Goal: Information Seeking & Learning: Learn about a topic

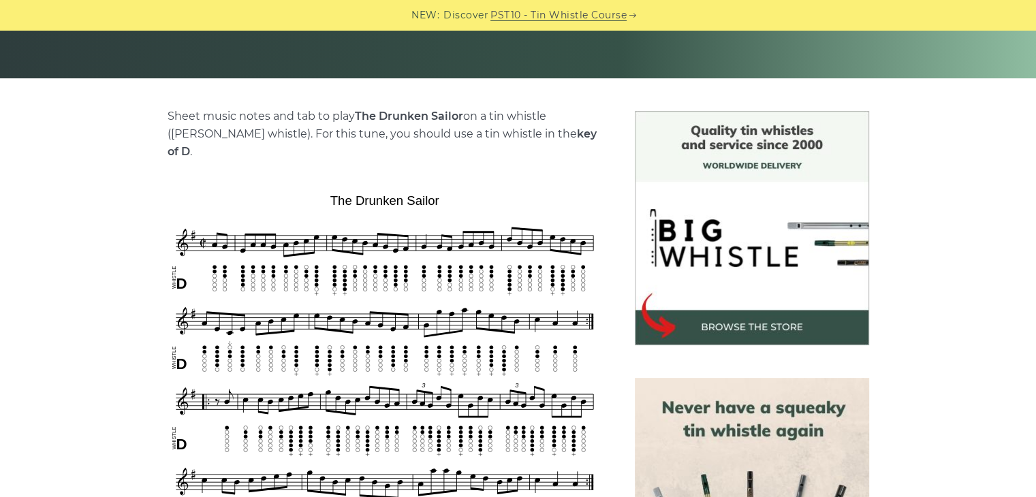
scroll to position [272, 0]
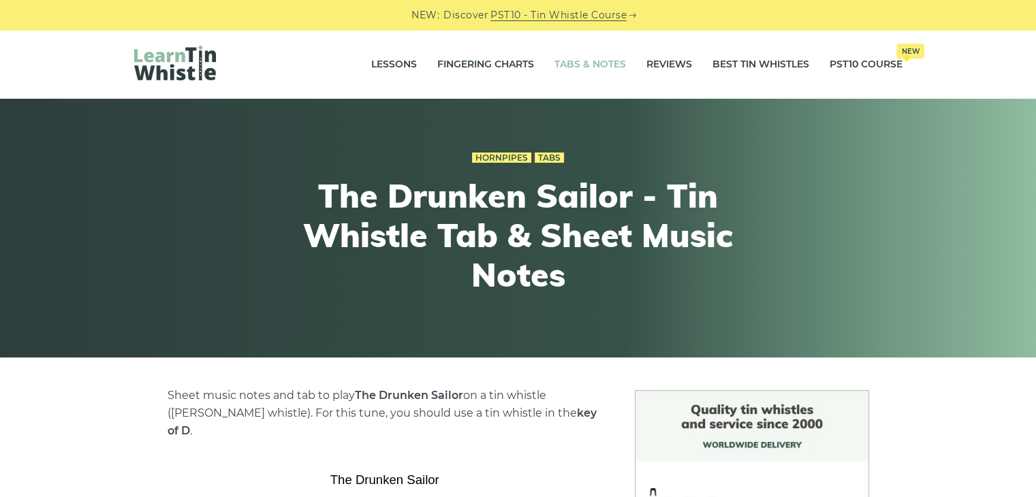
click at [588, 66] on link "Tabs & Notes" at bounding box center [590, 65] width 72 height 34
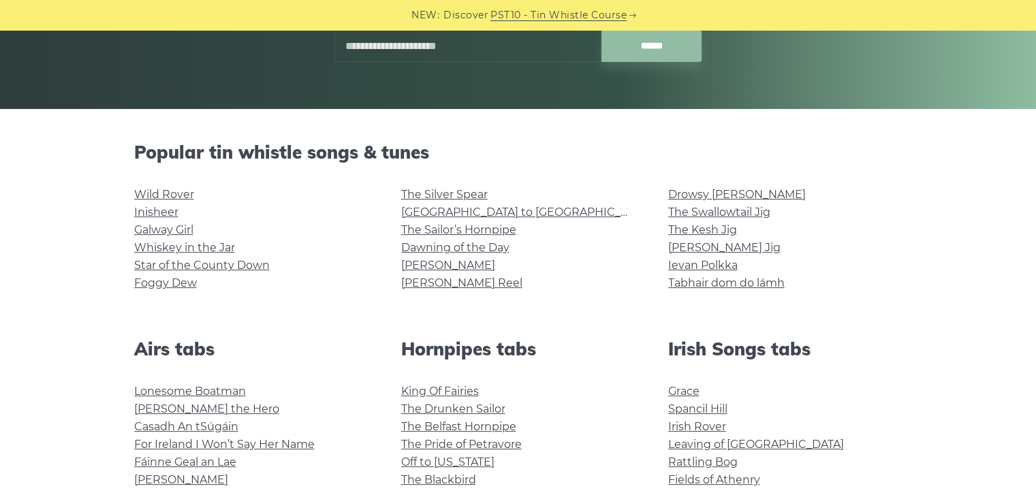
scroll to position [272, 0]
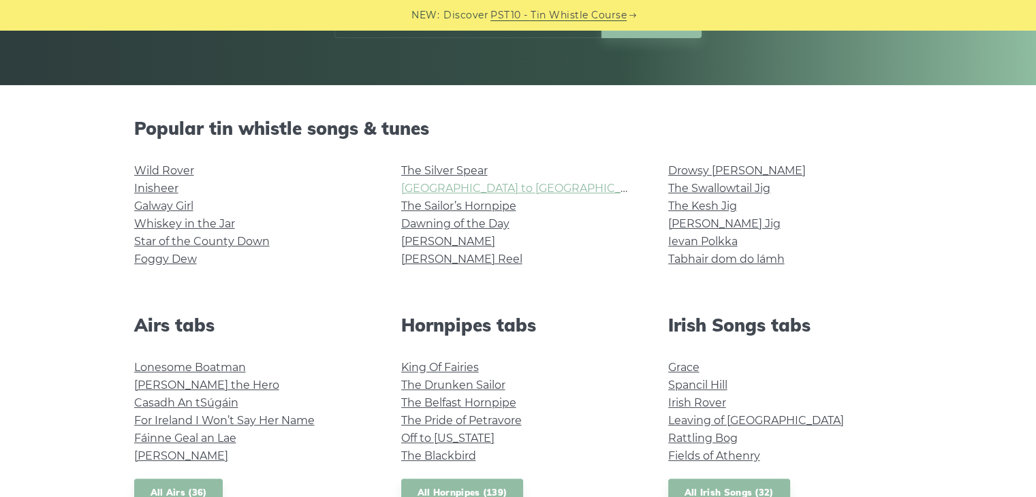
click at [466, 188] on link "Rocky Road to Dublin" at bounding box center [526, 188] width 251 height 13
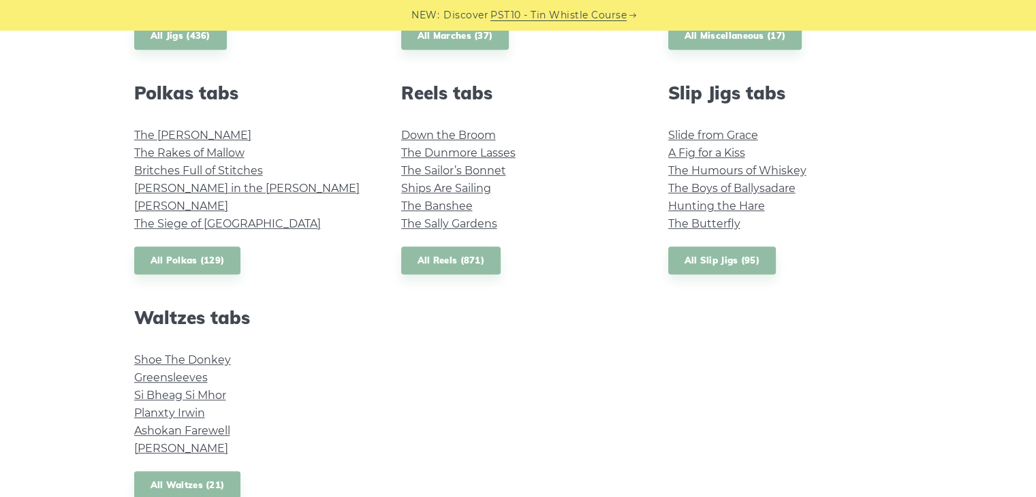
scroll to position [1226, 0]
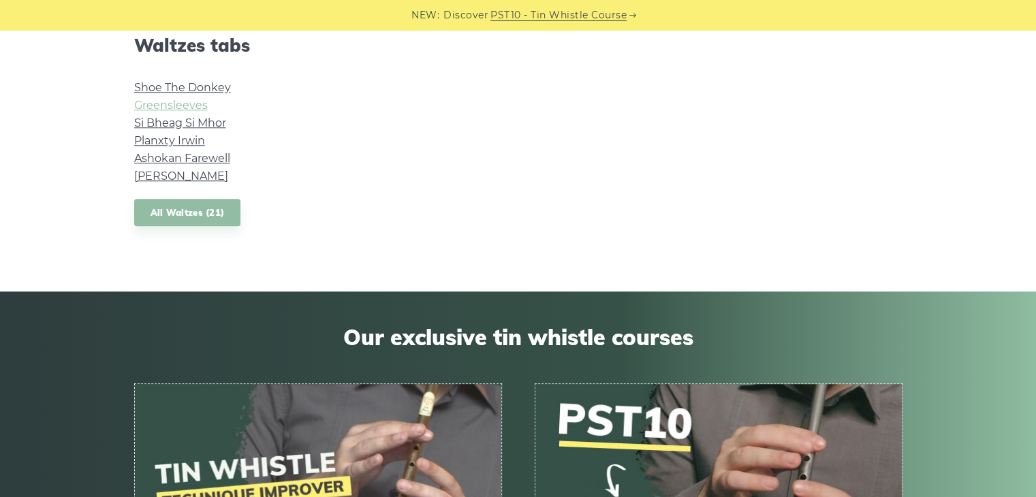
click at [164, 105] on link "Greensleeves" at bounding box center [171, 105] width 74 height 13
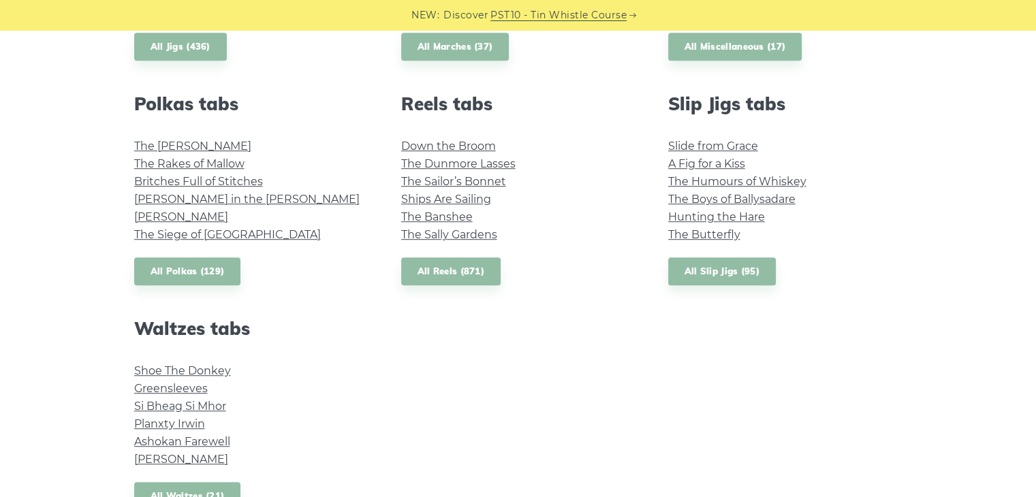
scroll to position [1022, 0]
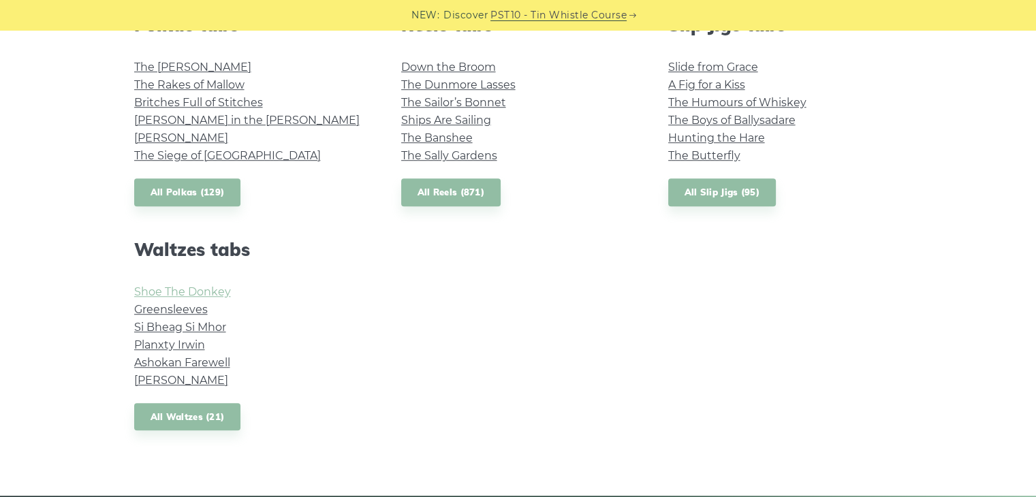
click at [186, 294] on link "Shoe The Donkey" at bounding box center [182, 291] width 97 height 13
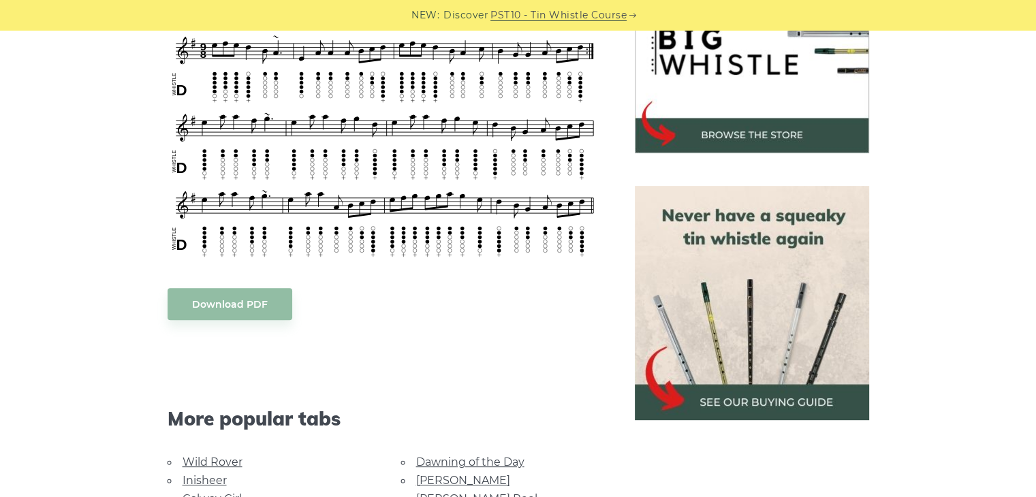
scroll to position [409, 0]
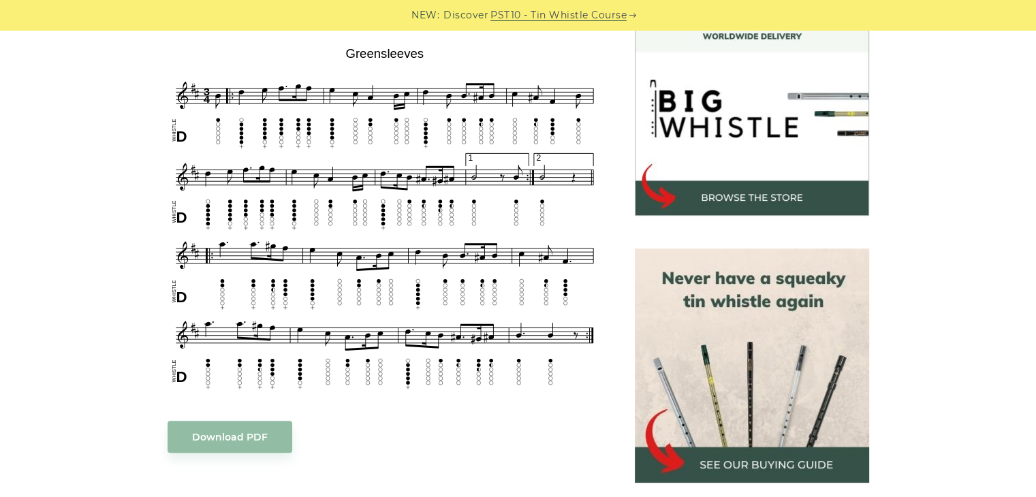
scroll to position [477, 0]
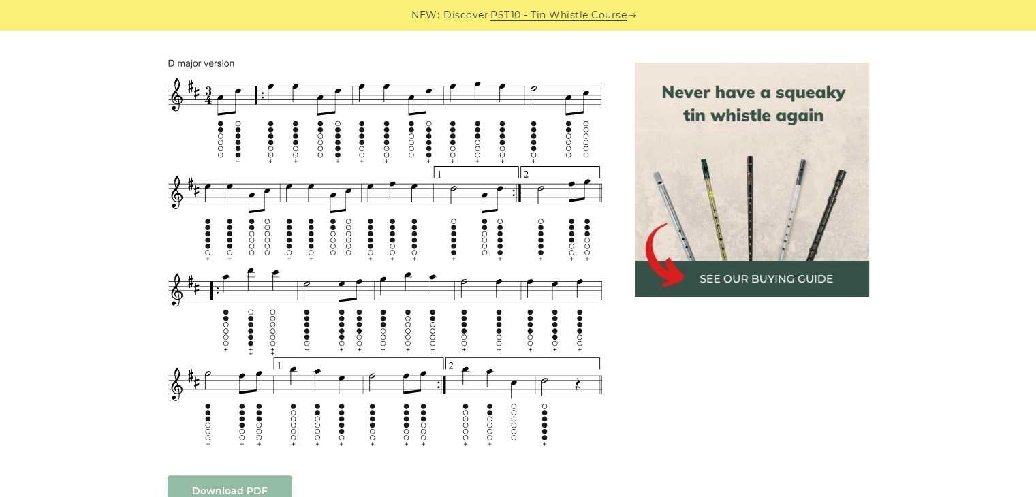
scroll to position [885, 0]
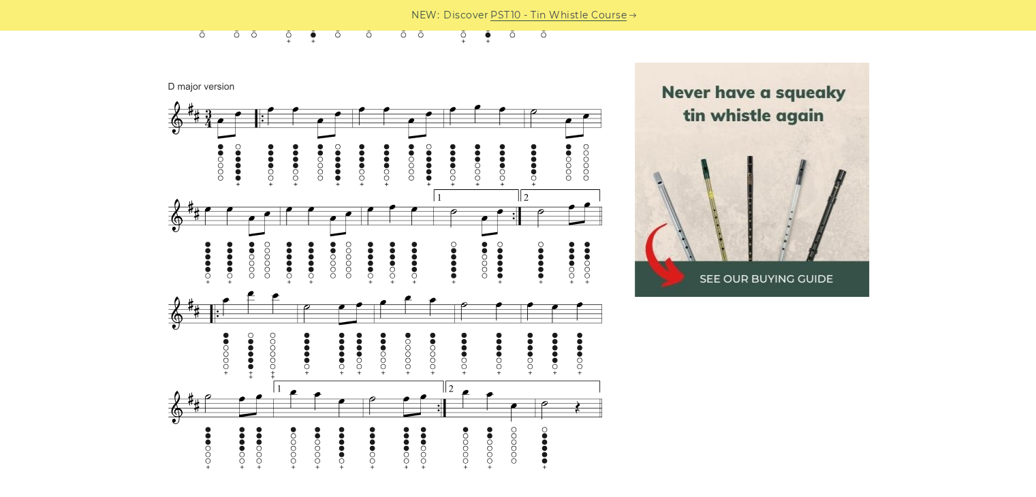
click at [749, 281] on img at bounding box center [752, 180] width 234 height 234
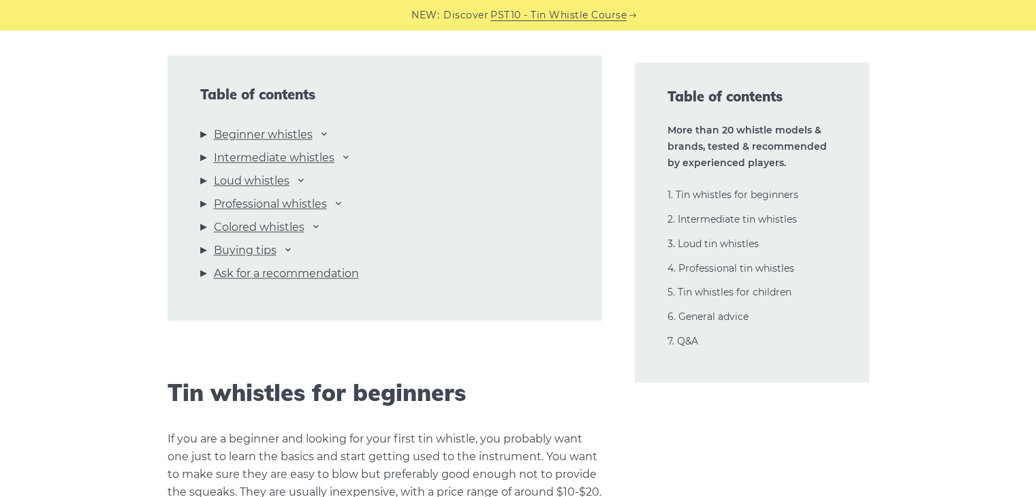
scroll to position [1498, 0]
click at [338, 202] on icon at bounding box center [338, 200] width 11 height 11
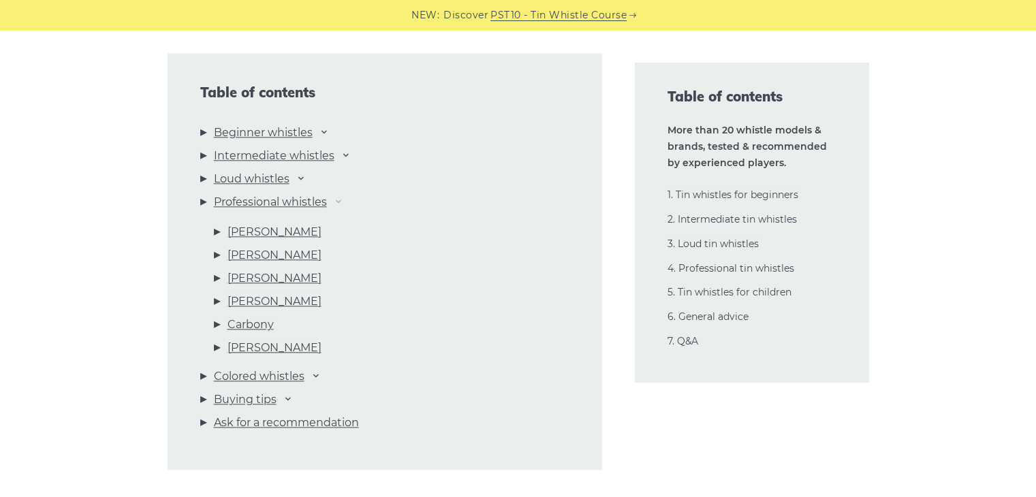
click at [340, 200] on icon at bounding box center [338, 200] width 11 height 11
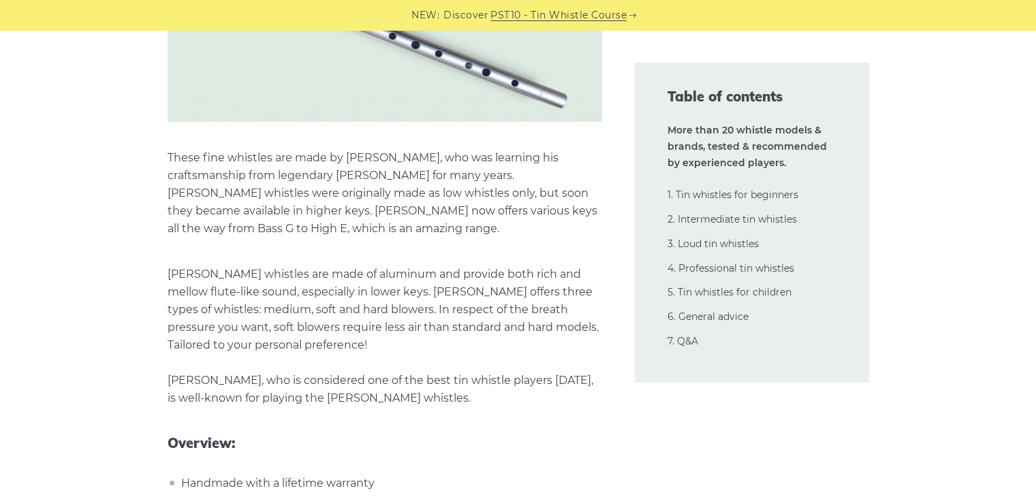
scroll to position [20022, 0]
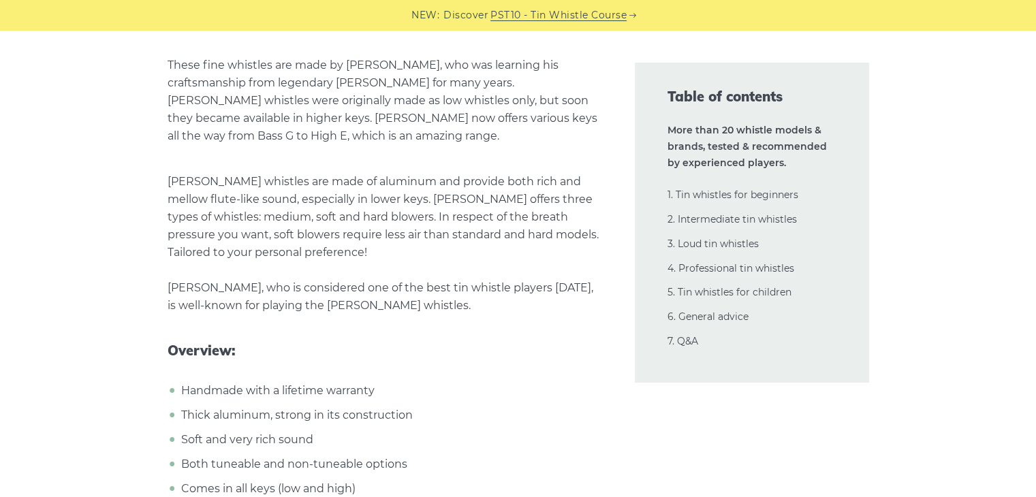
click at [716, 226] on li "2. Intermediate tin whistles" at bounding box center [751, 220] width 169 height 16
click at [716, 220] on link "2. Intermediate tin whistles" at bounding box center [731, 219] width 129 height 12
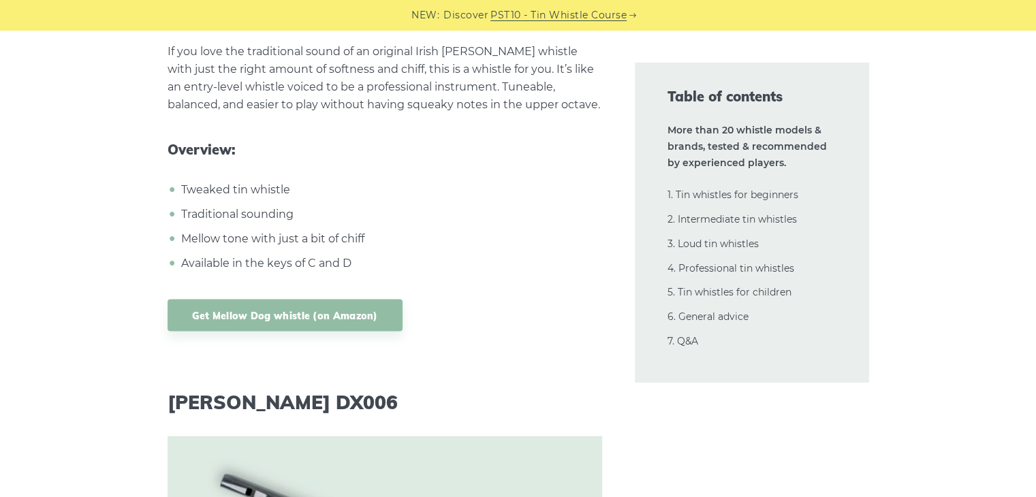
scroll to position [13267, 0]
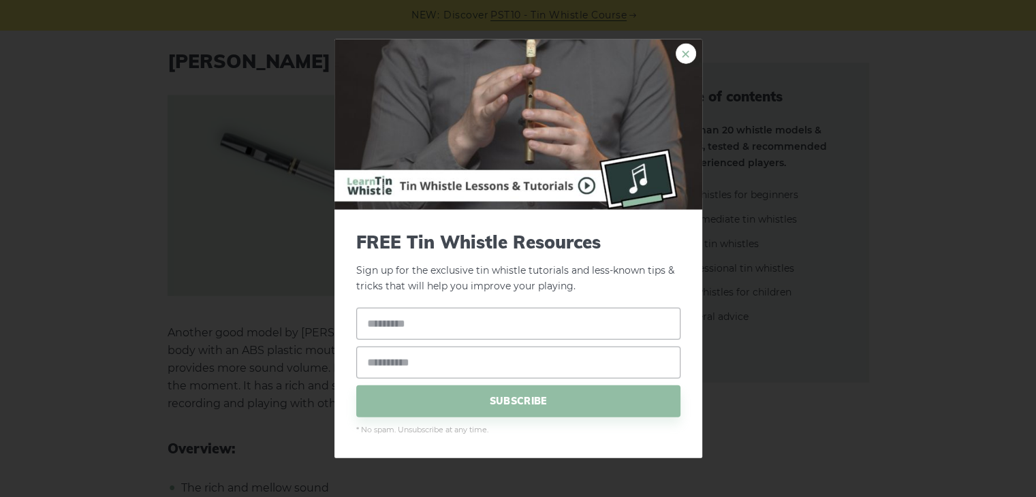
click at [683, 56] on link "×" at bounding box center [686, 54] width 20 height 20
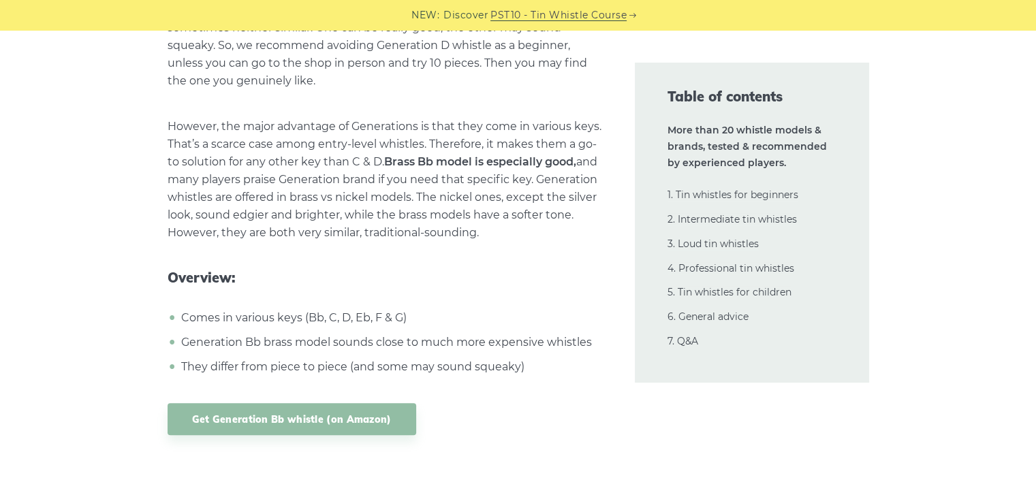
scroll to position [0, 0]
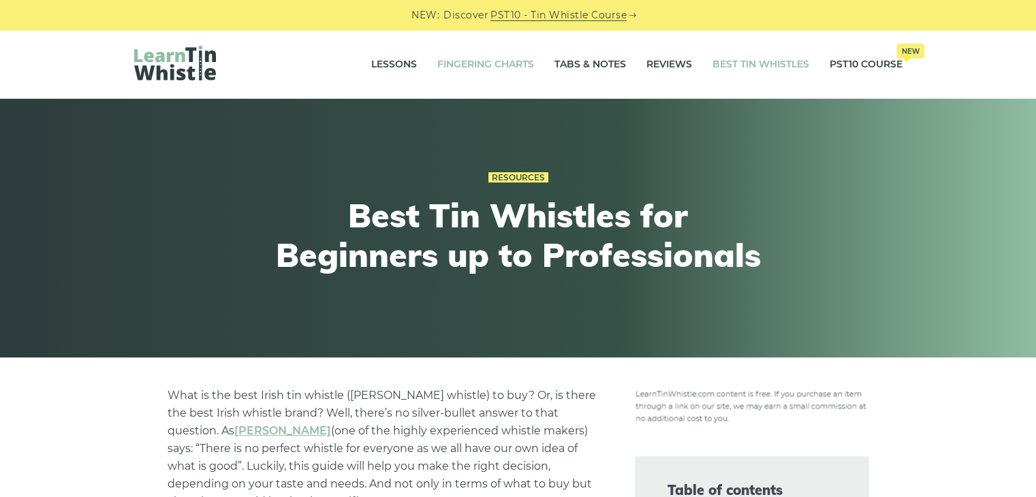
click at [463, 64] on link "Fingering Charts" at bounding box center [485, 65] width 97 height 34
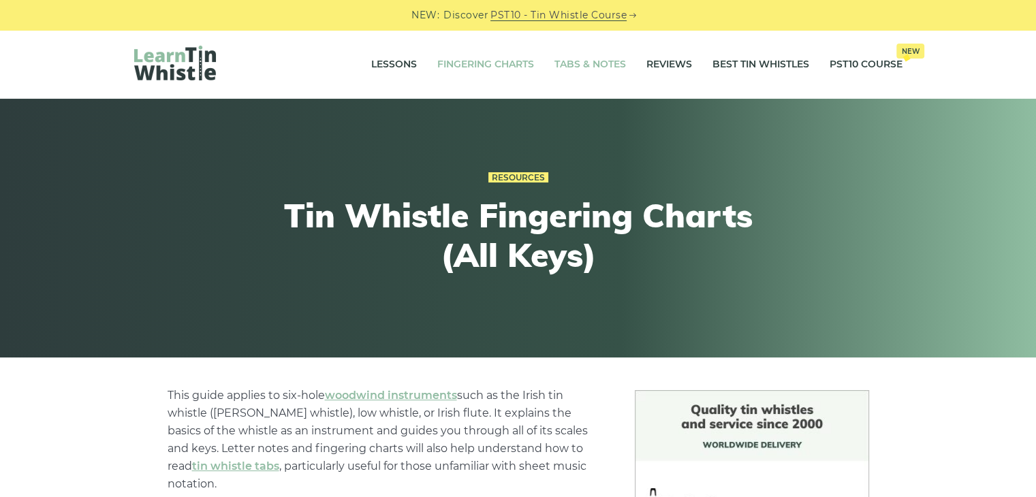
click at [587, 60] on link "Tabs & Notes" at bounding box center [590, 65] width 72 height 34
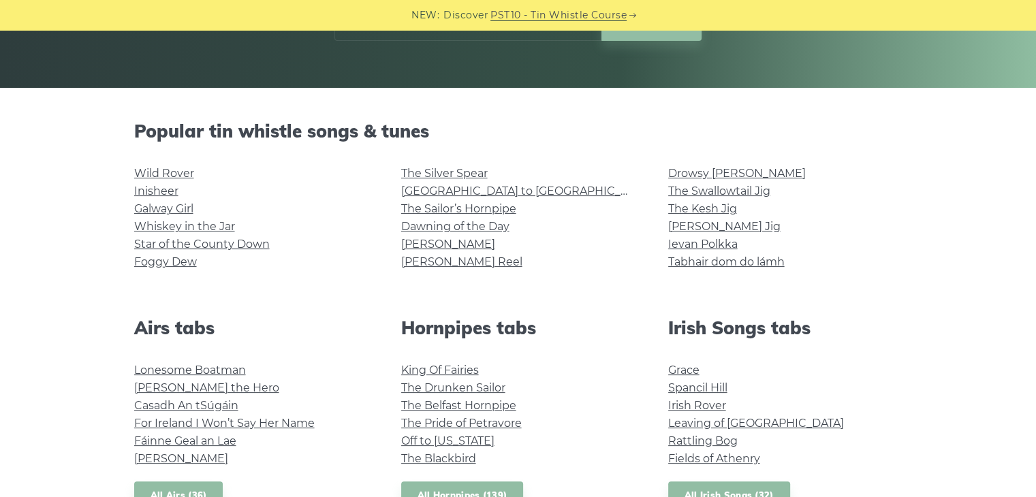
scroll to position [409, 0]
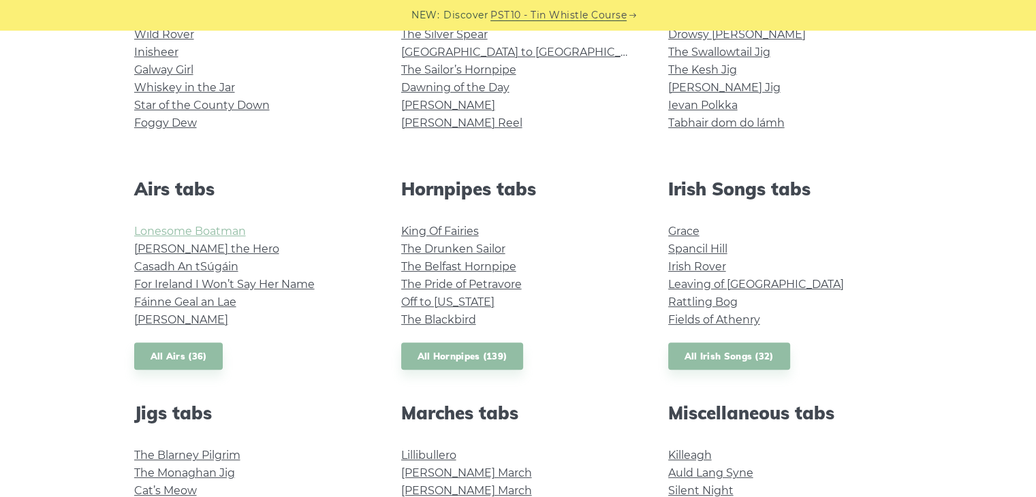
click at [231, 230] on link "Lonesome Boatman" at bounding box center [190, 231] width 112 height 13
click at [182, 351] on link "All Airs (36)" at bounding box center [178, 357] width 89 height 28
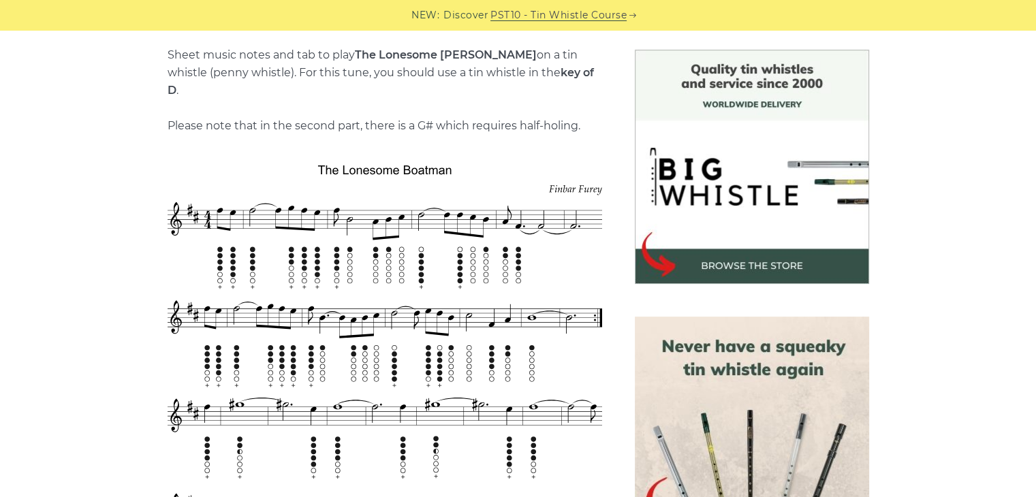
scroll to position [477, 0]
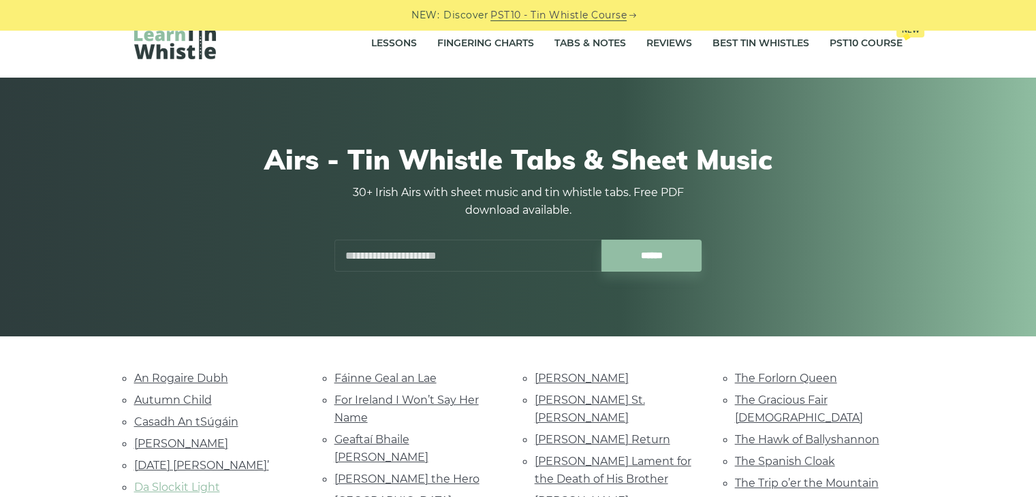
scroll to position [272, 0]
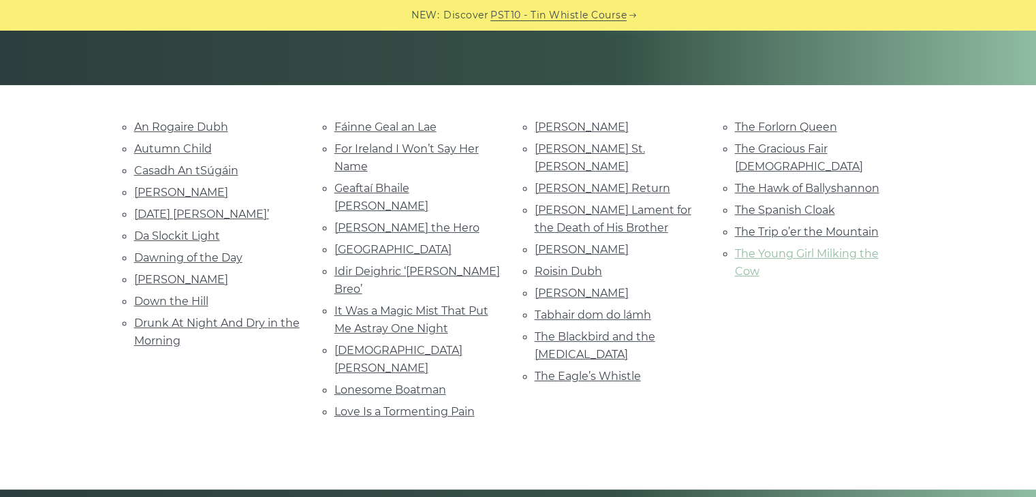
click at [770, 247] on link "The Young Girl Milking the Cow" at bounding box center [807, 262] width 144 height 31
click at [183, 151] on link "Autumn Child" at bounding box center [173, 148] width 78 height 13
click at [413, 405] on link "Love Is a Tormenting Pain" at bounding box center [404, 411] width 140 height 13
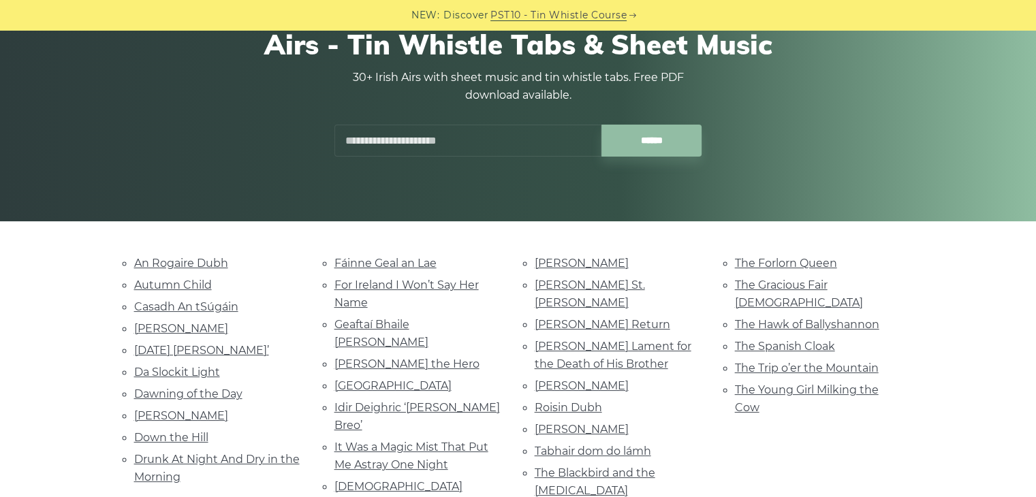
scroll to position [0, 0]
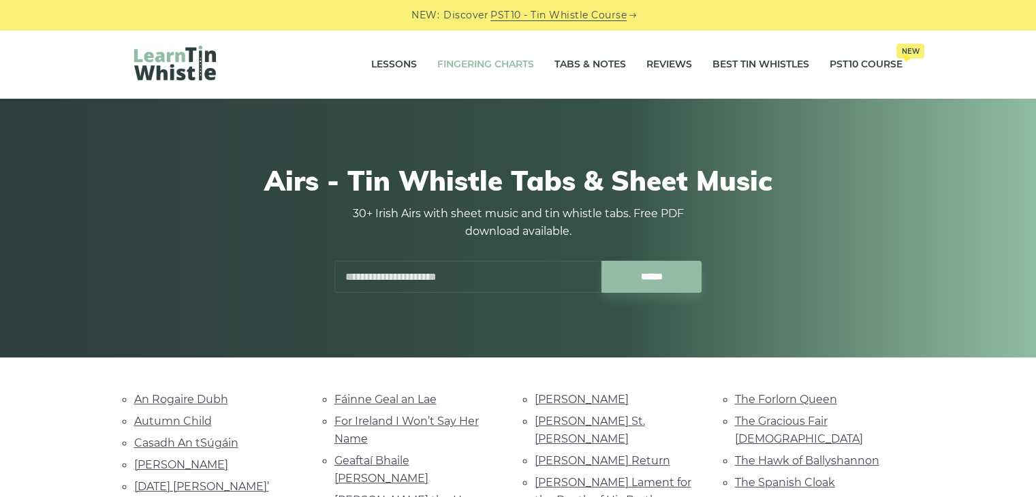
click at [468, 61] on link "Fingering Charts" at bounding box center [485, 65] width 97 height 34
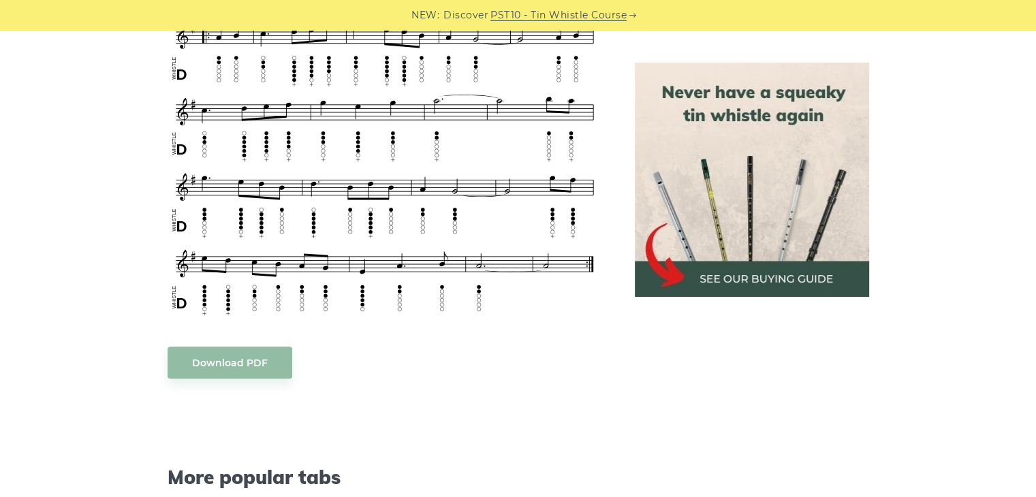
scroll to position [1022, 0]
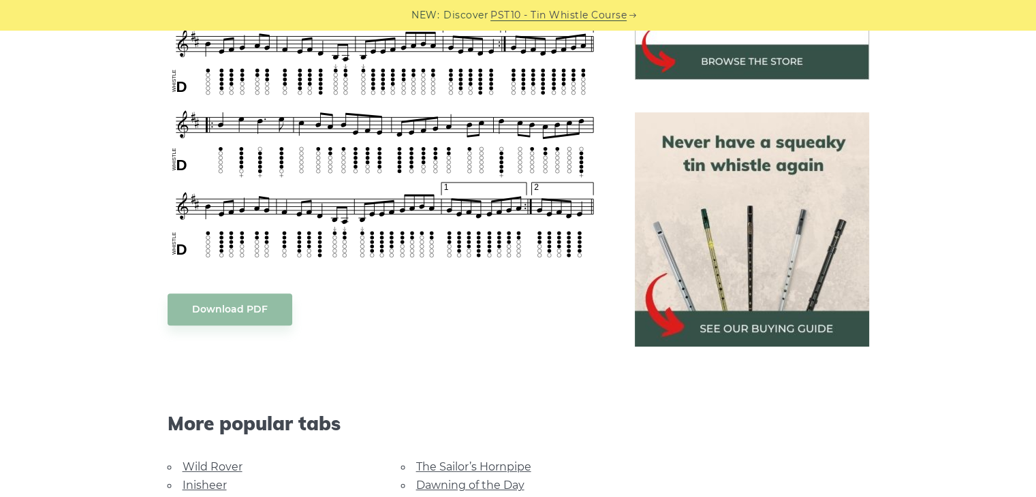
scroll to position [817, 0]
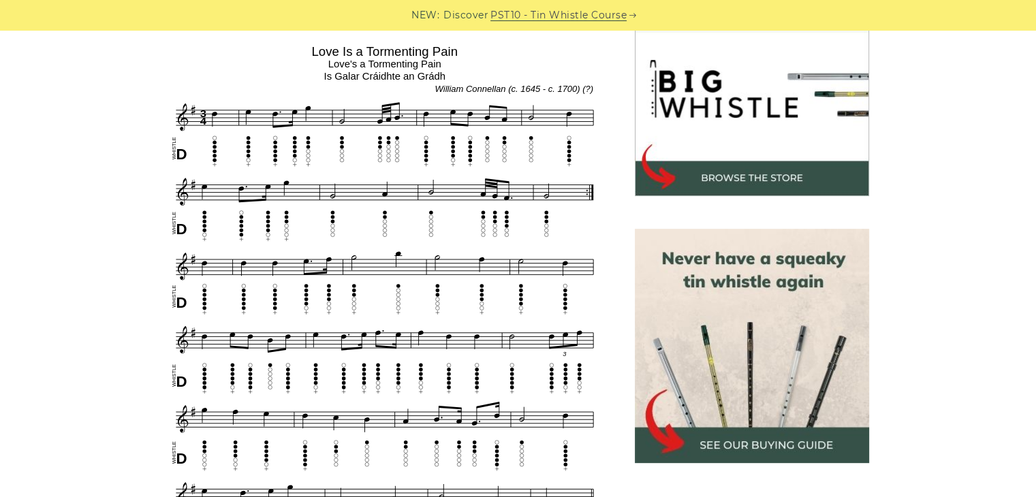
scroll to position [409, 0]
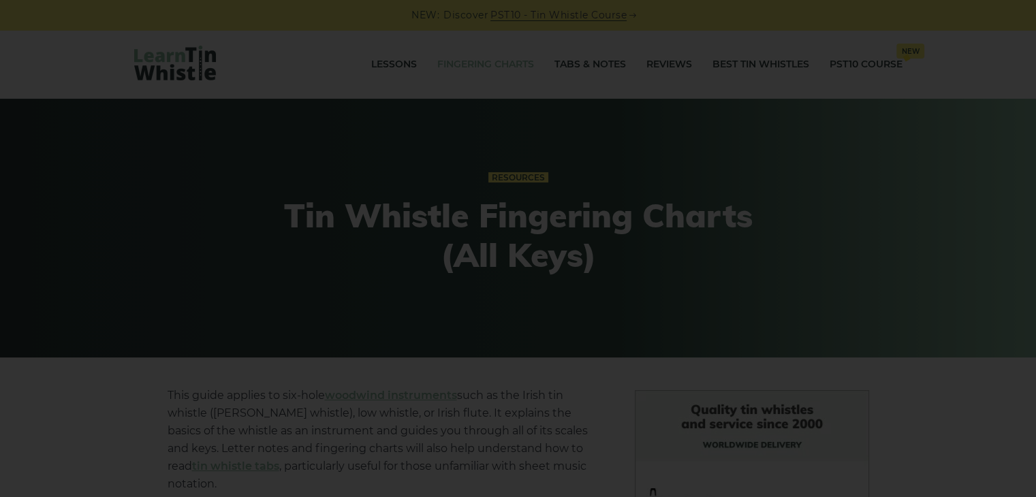
click at [452, 67] on div "×" at bounding box center [518, 248] width 1036 height 497
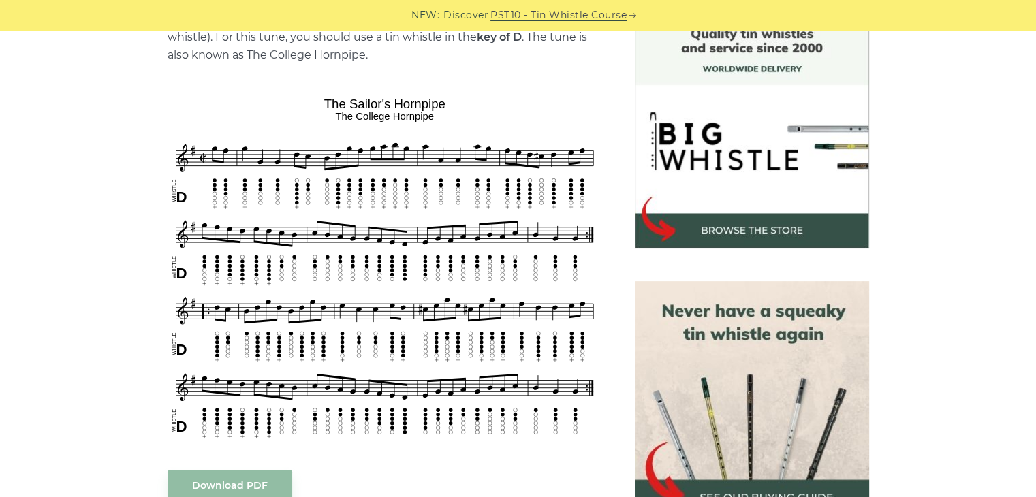
scroll to position [409, 0]
